Goal: Information Seeking & Learning: Find specific fact

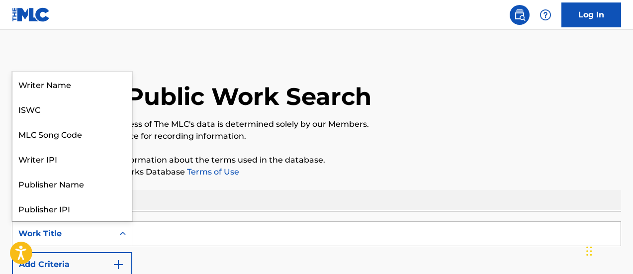
click at [127, 229] on icon "Search Form" at bounding box center [123, 234] width 10 height 10
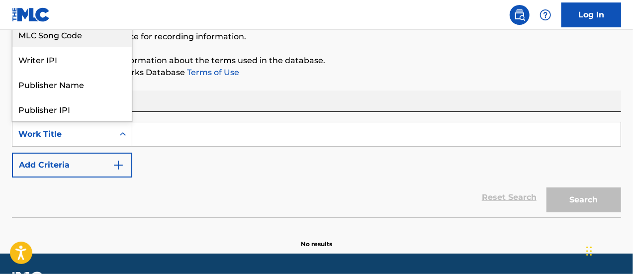
click at [74, 36] on div "MLC Song Code" at bounding box center [71, 34] width 119 height 25
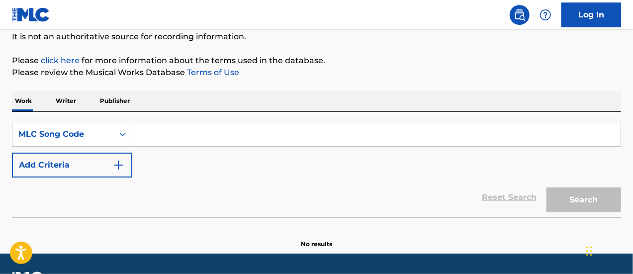
click at [173, 128] on input "Search Form" at bounding box center [376, 134] width 488 height 24
paste input "RO4EJ3"
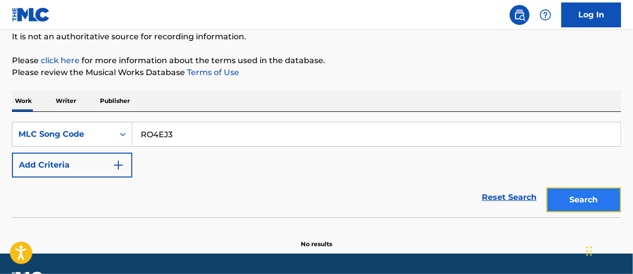
click at [598, 202] on button "Search" at bounding box center [584, 200] width 75 height 25
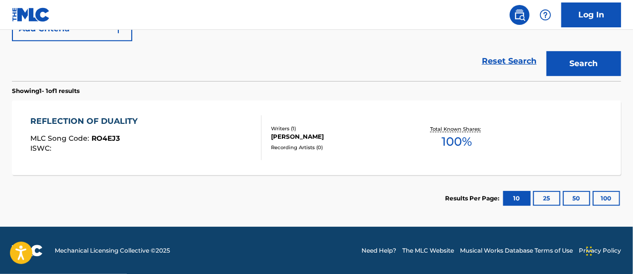
scroll to position [136, 0]
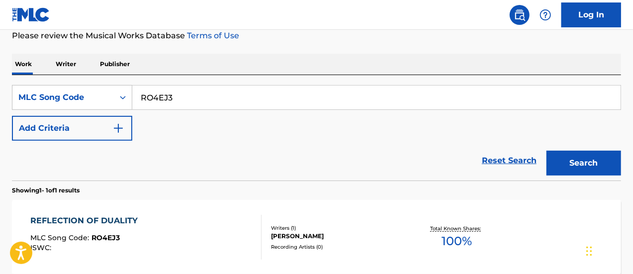
drag, startPoint x: 174, startPoint y: 100, endPoint x: 142, endPoint y: 95, distance: 31.8
click at [142, 95] on input "RO4EJ3" at bounding box center [376, 98] width 488 height 24
drag, startPoint x: 180, startPoint y: 95, endPoint x: 88, endPoint y: 83, distance: 93.2
click at [88, 83] on div "SearchWithCriteriaa38f7fc9-6a03-49f4-a1d1-e9232e259343 MLC Song Code RO4EJ3 Add…" at bounding box center [316, 127] width 609 height 105
paste input "AY4NWU"
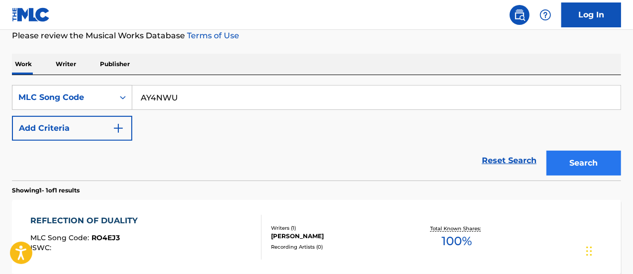
type input "AY4NWU"
click at [564, 165] on button "Search" at bounding box center [584, 163] width 75 height 25
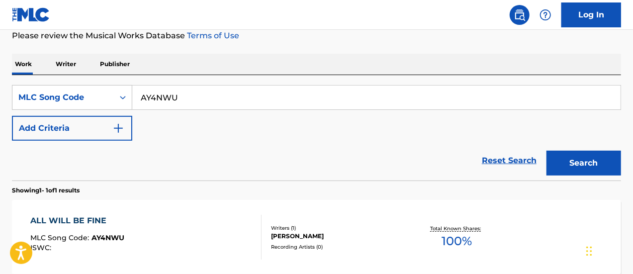
drag, startPoint x: 177, startPoint y: 96, endPoint x: 142, endPoint y: 93, distance: 34.9
click at [142, 93] on input "AY4NWU" at bounding box center [376, 98] width 488 height 24
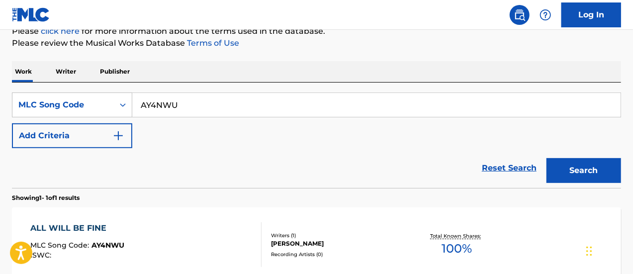
scroll to position [50, 0]
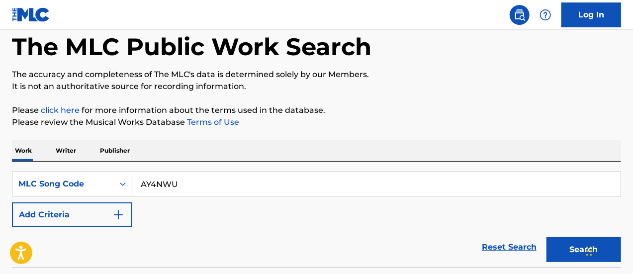
click at [22, 148] on p "Work" at bounding box center [23, 150] width 23 height 21
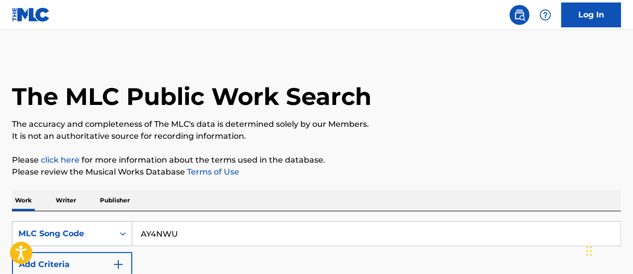
click at [122, 230] on icon "Search Form" at bounding box center [123, 234] width 10 height 10
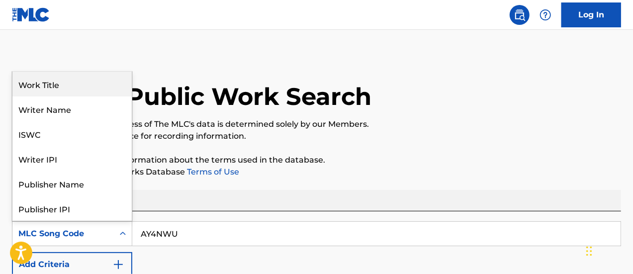
drag, startPoint x: 77, startPoint y: 87, endPoint x: 90, endPoint y: 100, distance: 18.3
click at [77, 87] on div "Work Title" at bounding box center [71, 84] width 119 height 25
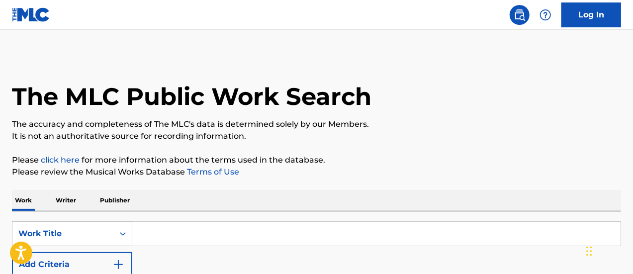
click at [173, 228] on input "Search Form" at bounding box center [376, 234] width 488 height 24
paste input "CROSSED LIVES"
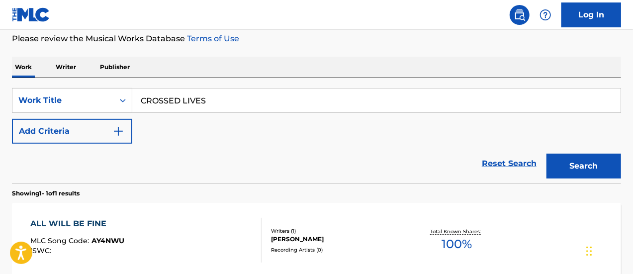
scroll to position [149, 0]
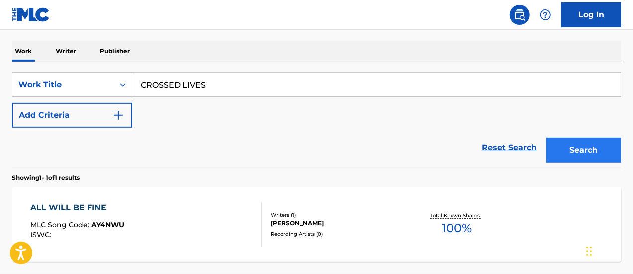
type input "CROSSED LIVES"
click at [586, 151] on button "Search" at bounding box center [584, 150] width 75 height 25
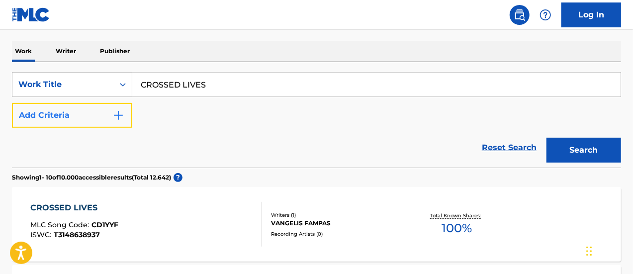
click at [122, 112] on img "Search Form" at bounding box center [118, 115] width 12 height 12
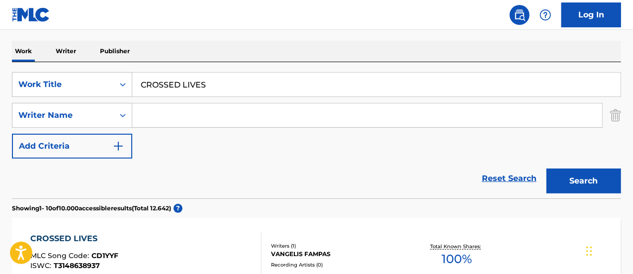
click at [158, 115] on input "Search Form" at bounding box center [367, 115] width 470 height 24
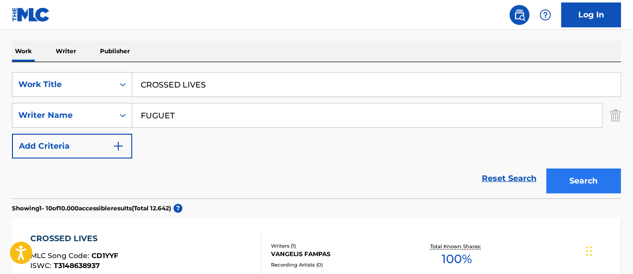
type input "FUGUET"
click at [577, 177] on button "Search" at bounding box center [584, 181] width 75 height 25
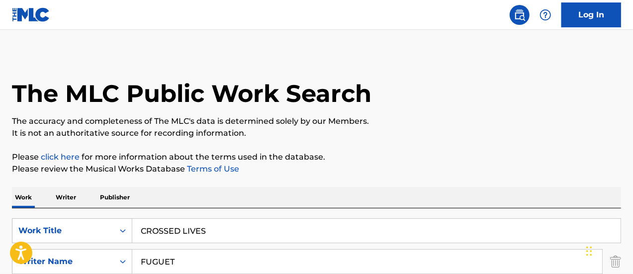
scroll to position [0, 0]
